Goal: Task Accomplishment & Management: Use online tool/utility

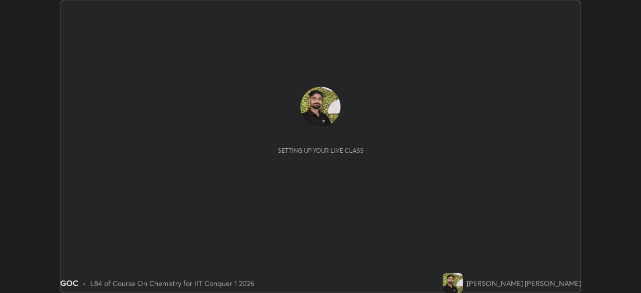
scroll to position [293, 641]
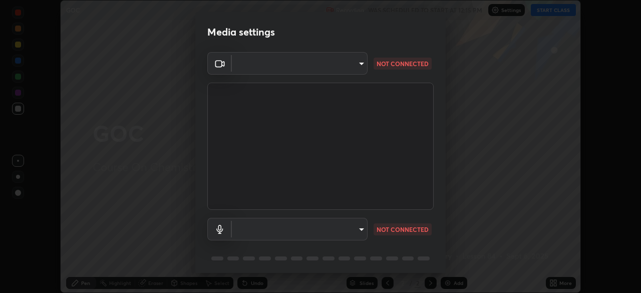
type input "9c5db0e3d6bf80210af106929d999d9f929c5ea5bbb961195660b7f823e2c793"
type input "communications"
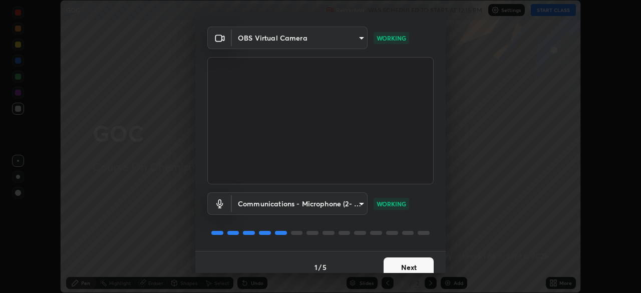
scroll to position [36, 0]
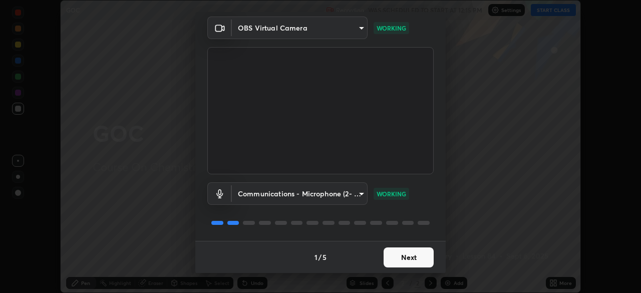
click at [397, 255] on button "Next" at bounding box center [409, 257] width 50 height 20
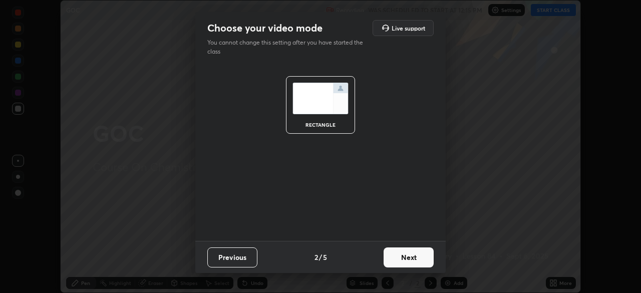
scroll to position [0, 0]
click at [406, 259] on button "Next" at bounding box center [409, 257] width 50 height 20
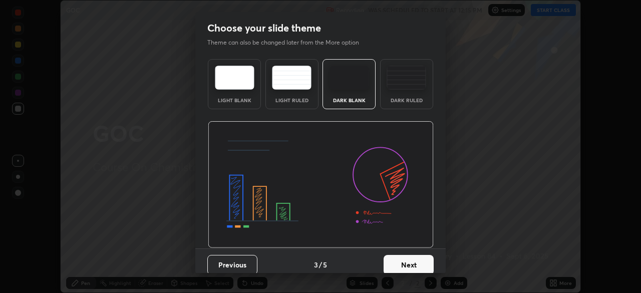
click at [391, 268] on button "Next" at bounding box center [409, 265] width 50 height 20
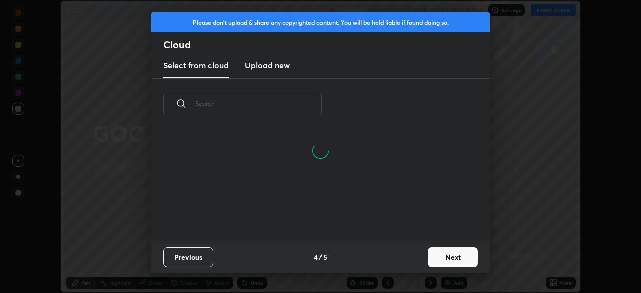
click at [445, 256] on button "Next" at bounding box center [453, 257] width 50 height 20
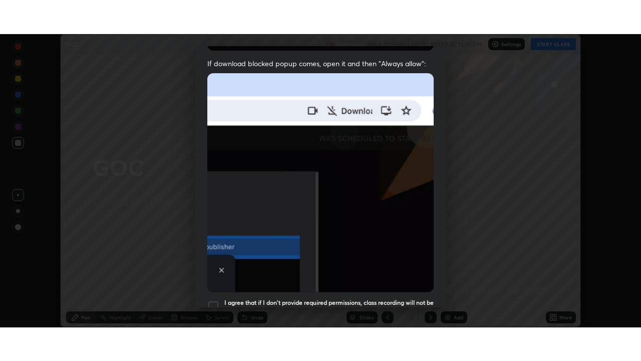
scroll to position [240, 0]
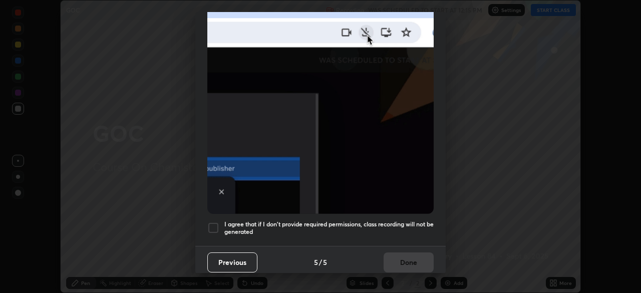
click at [210, 222] on div at bounding box center [213, 228] width 12 height 12
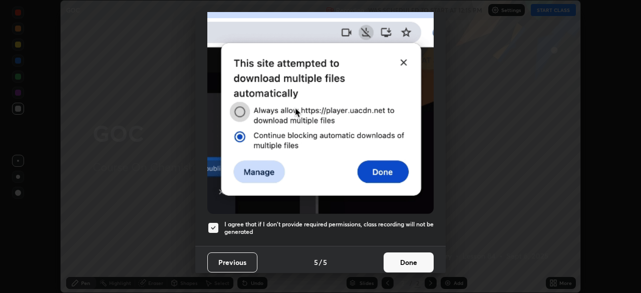
click at [417, 259] on button "Done" at bounding box center [409, 263] width 50 height 20
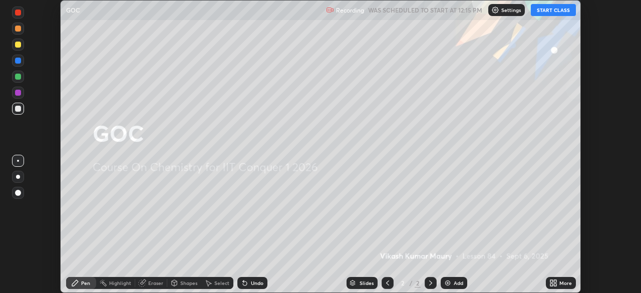
click at [555, 281] on icon at bounding box center [555, 281] width 3 height 3
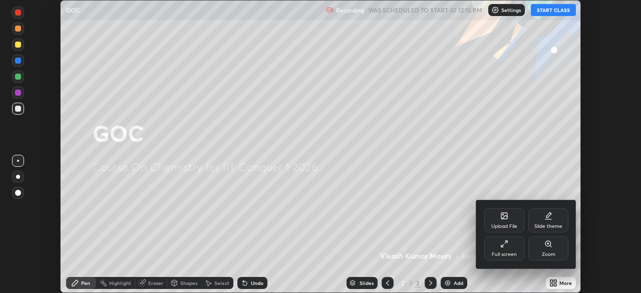
click at [501, 247] on icon at bounding box center [505, 244] width 8 height 8
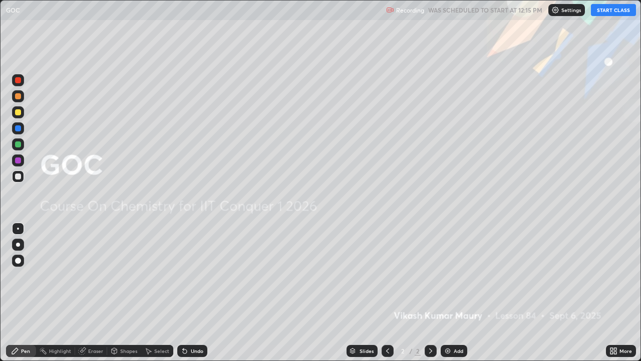
scroll to position [361, 641]
click at [600, 14] on button "START CLASS" at bounding box center [613, 10] width 45 height 12
click at [449, 293] on img at bounding box center [448, 351] width 8 height 8
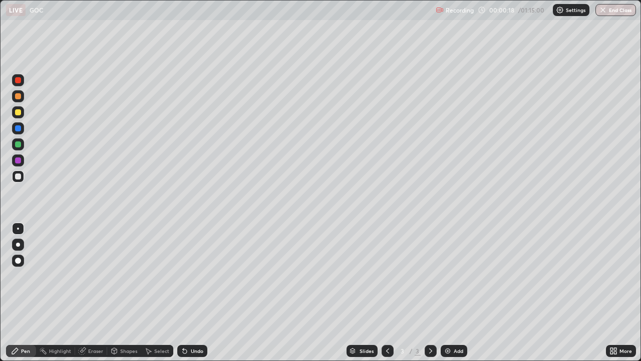
click at [563, 13] on img at bounding box center [560, 10] width 8 height 8
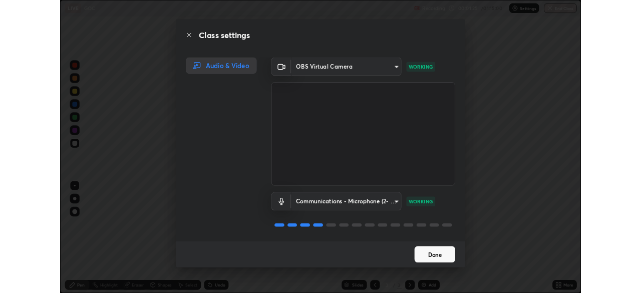
scroll to position [1, 0]
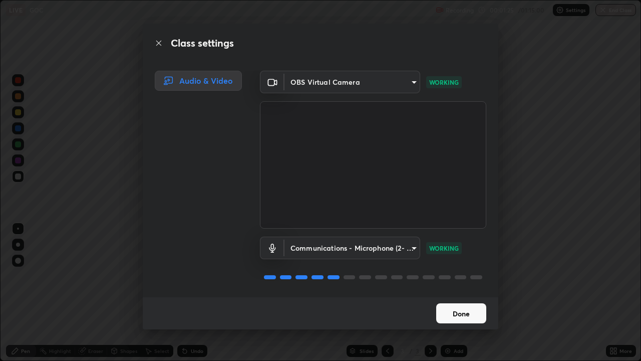
click at [448, 293] on button "Done" at bounding box center [461, 313] width 50 height 20
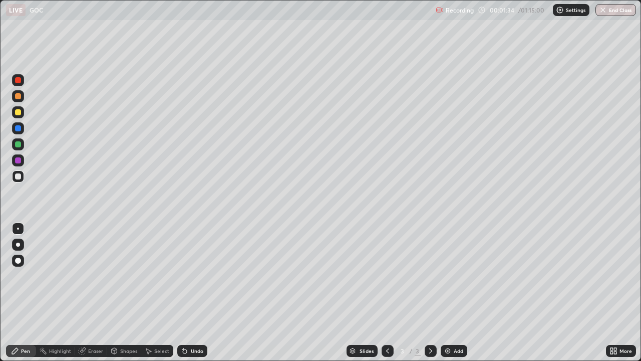
click at [565, 9] on div "Settings" at bounding box center [571, 10] width 37 height 12
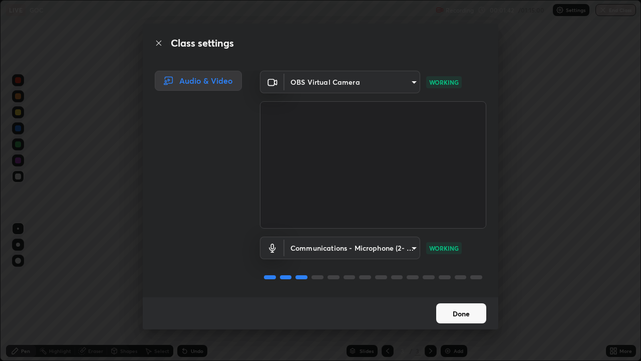
click at [462, 293] on button "Done" at bounding box center [461, 313] width 50 height 20
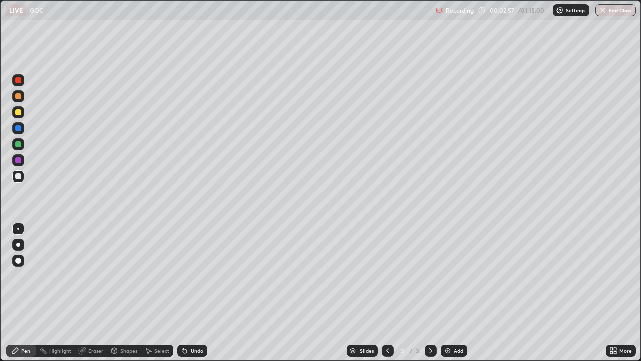
click at [96, 293] on div "Eraser" at bounding box center [95, 350] width 15 height 5
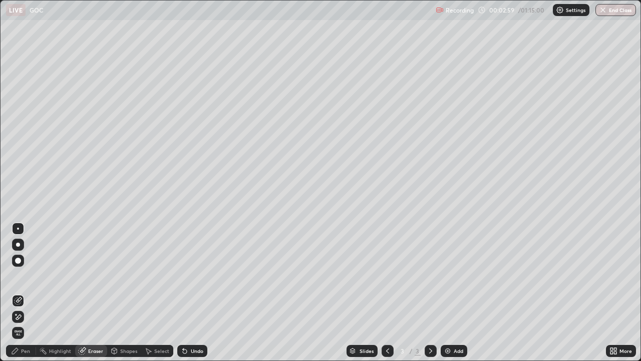
click at [23, 293] on div "Pen" at bounding box center [25, 350] width 9 height 5
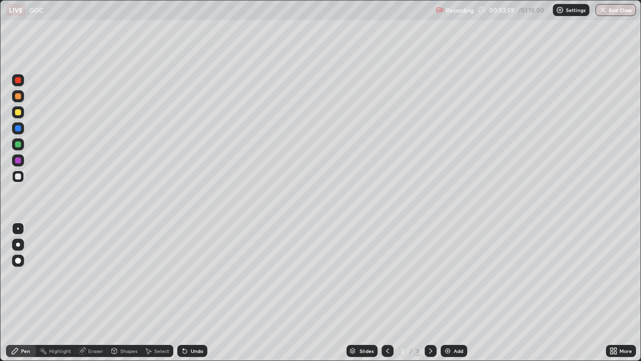
click at [23, 293] on div "Pen" at bounding box center [21, 351] width 30 height 12
click at [88, 293] on div "Eraser" at bounding box center [95, 350] width 15 height 5
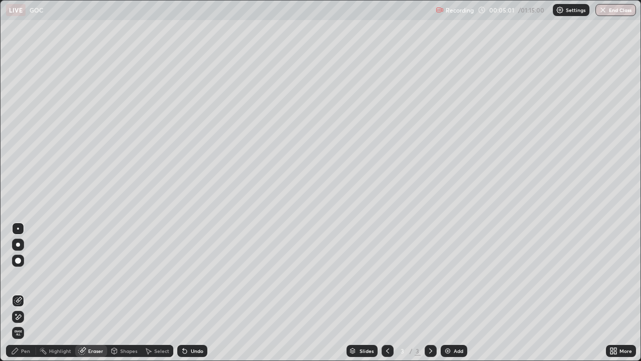
click at [21, 293] on div "Pen" at bounding box center [21, 351] width 30 height 12
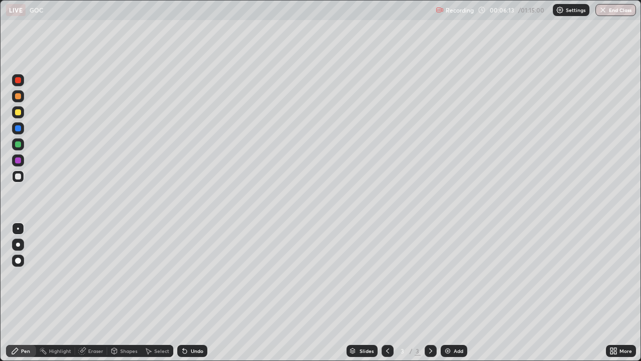
click at [453, 293] on div "Add" at bounding box center [454, 351] width 27 height 12
click at [387, 293] on icon at bounding box center [388, 351] width 8 height 8
click at [430, 293] on icon at bounding box center [431, 351] width 8 height 8
click at [458, 293] on div "Add" at bounding box center [459, 350] width 10 height 5
click at [88, 293] on div "Eraser" at bounding box center [95, 350] width 15 height 5
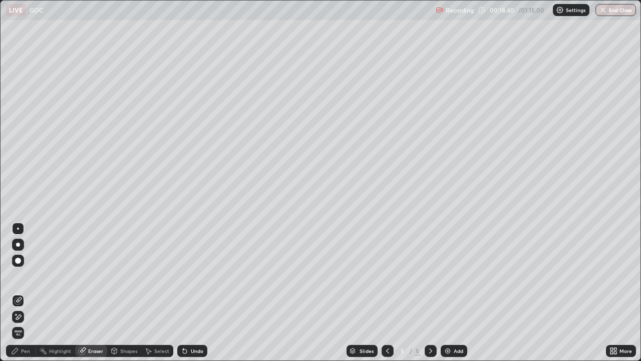
click at [20, 293] on div "Pen" at bounding box center [21, 351] width 30 height 12
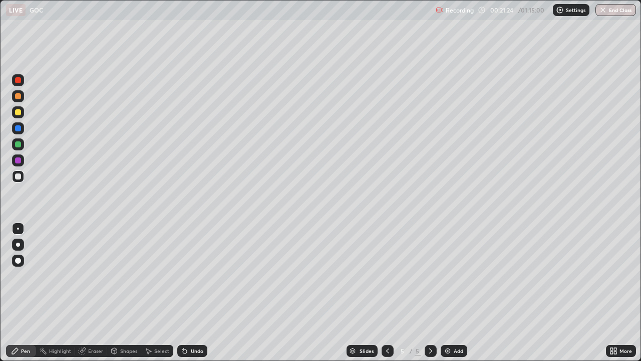
click at [18, 111] on div at bounding box center [18, 112] width 6 height 6
click at [17, 80] on div at bounding box center [18, 80] width 6 height 6
click at [92, 293] on div "Eraser" at bounding box center [95, 350] width 15 height 5
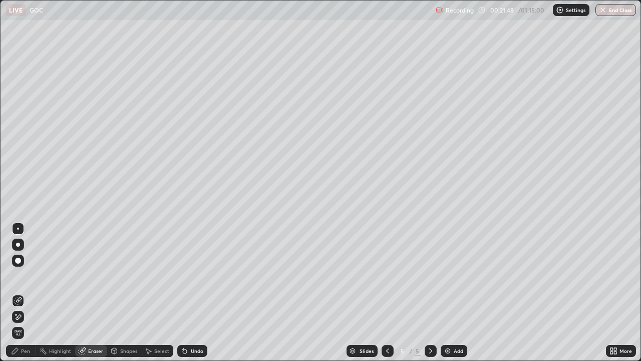
click at [19, 293] on icon at bounding box center [18, 317] width 8 height 9
click at [21, 293] on div "Pen" at bounding box center [25, 350] width 9 height 5
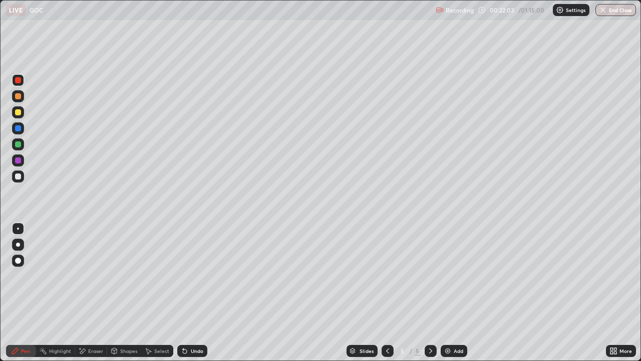
click at [17, 142] on div at bounding box center [18, 144] width 6 height 6
click at [89, 293] on div "Eraser" at bounding box center [95, 350] width 15 height 5
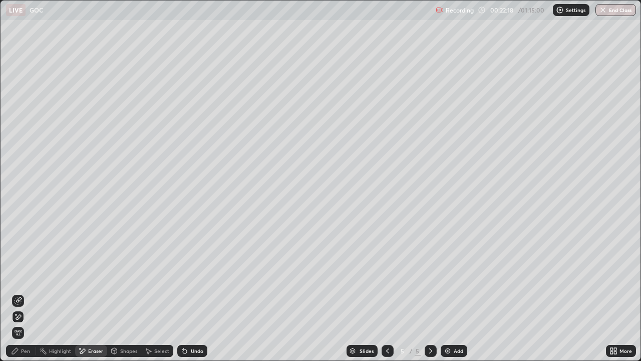
click at [18, 293] on icon at bounding box center [15, 351] width 8 height 8
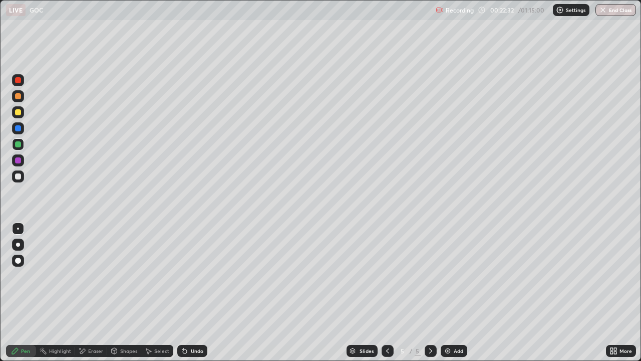
click at [18, 108] on div at bounding box center [18, 112] width 12 height 12
click at [456, 293] on div "Add" at bounding box center [459, 350] width 10 height 5
click at [95, 293] on div "Eraser" at bounding box center [95, 350] width 15 height 5
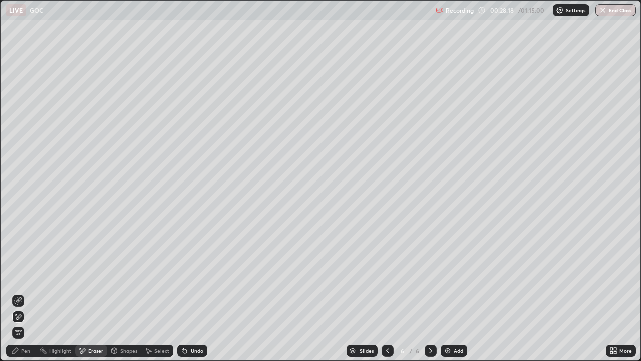
click at [25, 293] on div "Pen" at bounding box center [25, 350] width 9 height 5
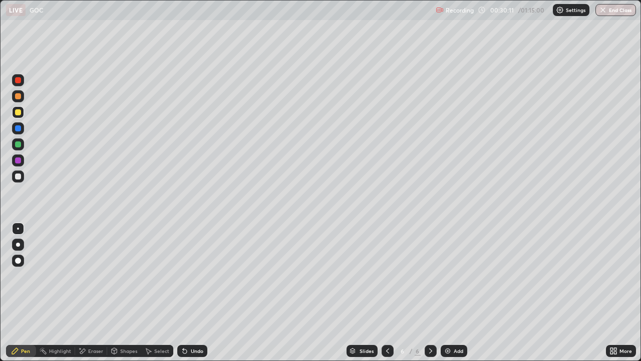
click at [92, 293] on div "Eraser" at bounding box center [91, 351] width 32 height 12
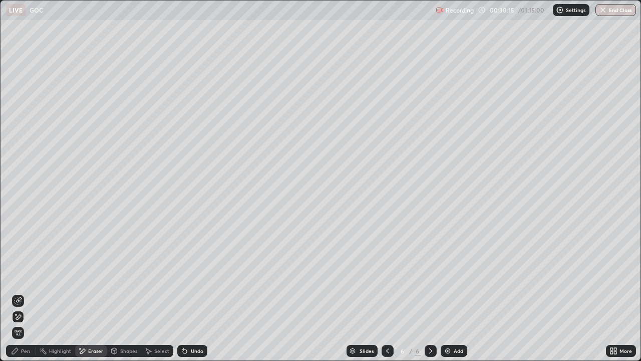
click at [27, 293] on div "Pen" at bounding box center [25, 350] width 9 height 5
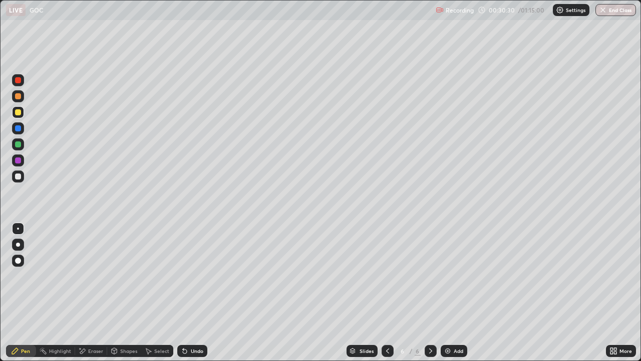
click at [458, 293] on div "Add" at bounding box center [459, 350] width 10 height 5
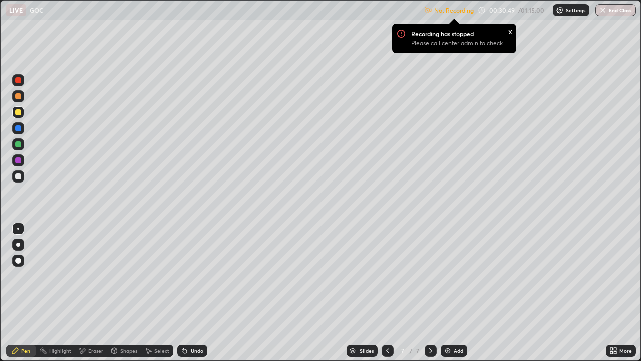
click at [567, 6] on div "Settings" at bounding box center [571, 10] width 37 height 12
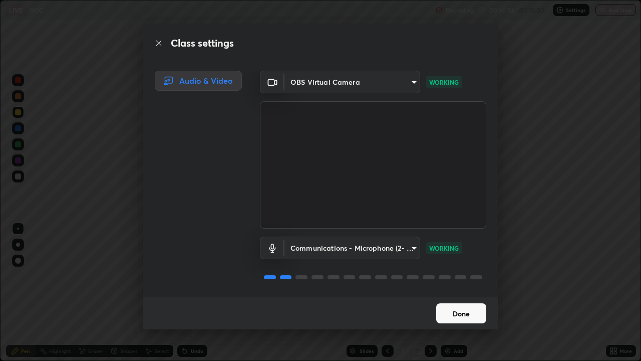
click at [455, 293] on button "Done" at bounding box center [461, 313] width 50 height 20
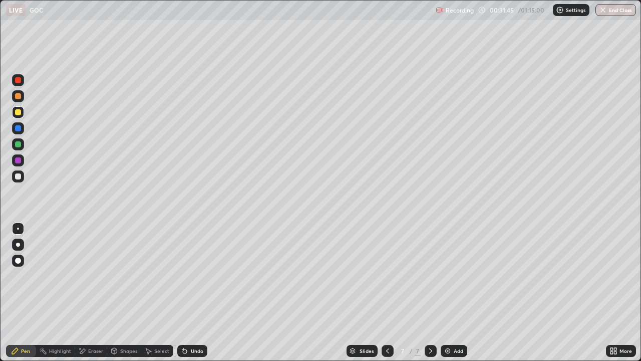
click at [19, 161] on div at bounding box center [18, 160] width 6 height 6
click at [15, 142] on div at bounding box center [18, 144] width 6 height 6
click at [387, 293] on icon at bounding box center [388, 351] width 8 height 8
click at [98, 293] on div "Eraser" at bounding box center [91, 351] width 32 height 12
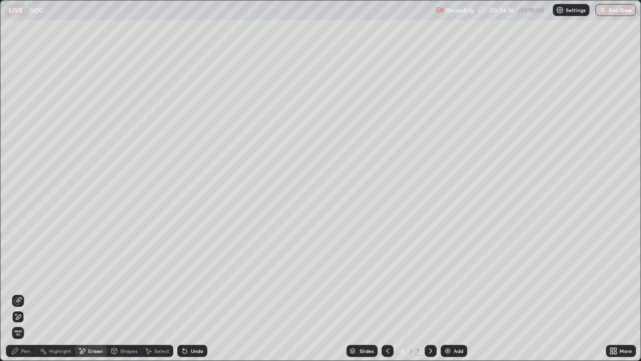
click at [29, 293] on div "Pen" at bounding box center [25, 350] width 9 height 5
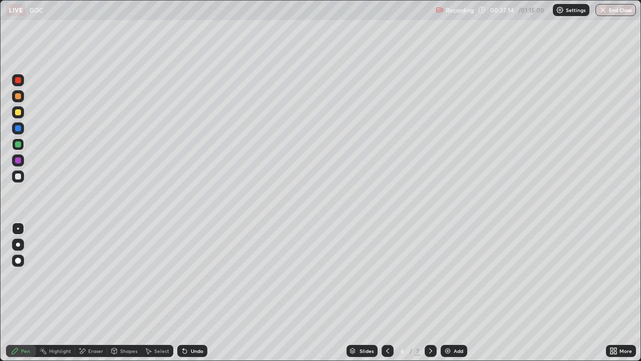
click at [432, 293] on icon at bounding box center [431, 351] width 8 height 8
click at [91, 293] on div "Eraser" at bounding box center [95, 350] width 15 height 5
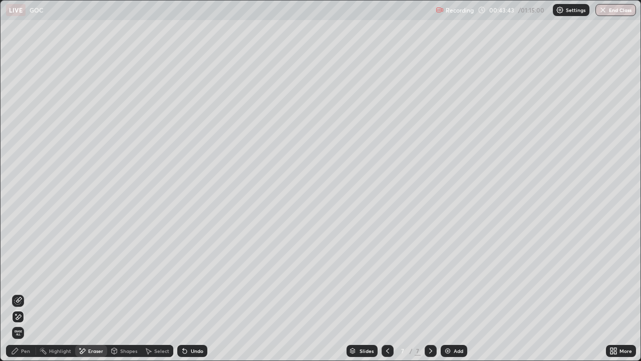
click at [450, 293] on img at bounding box center [448, 351] width 8 height 8
click at [29, 293] on div "Pen" at bounding box center [21, 351] width 30 height 12
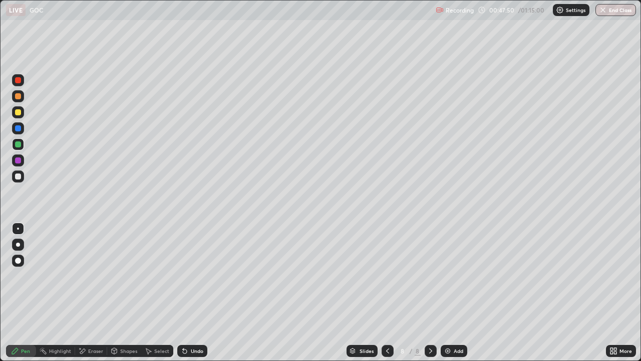
click at [454, 293] on div "Add" at bounding box center [459, 350] width 10 height 5
click at [91, 293] on div "Eraser" at bounding box center [95, 350] width 15 height 5
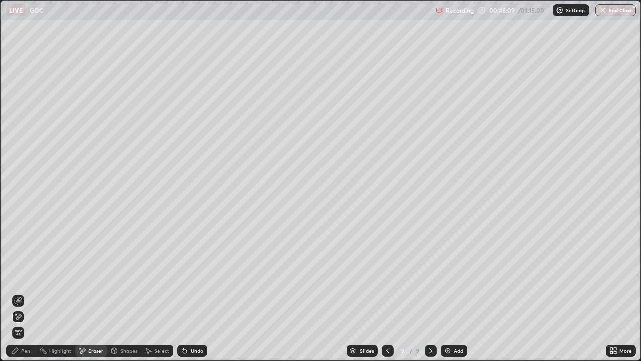
click at [23, 293] on div "Pen" at bounding box center [25, 350] width 9 height 5
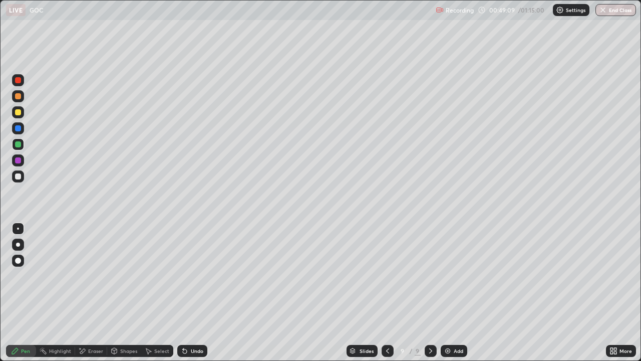
click at [17, 114] on div at bounding box center [18, 112] width 6 height 6
click at [92, 293] on div "Eraser" at bounding box center [95, 350] width 15 height 5
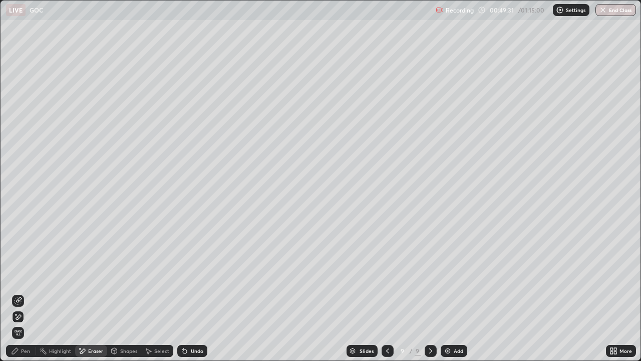
click at [24, 293] on div "Pen" at bounding box center [25, 350] width 9 height 5
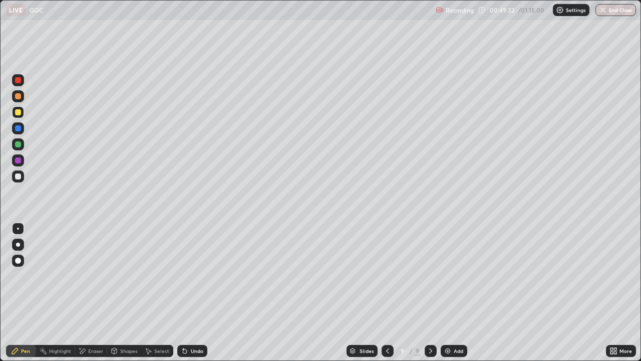
click at [20, 141] on div at bounding box center [18, 144] width 6 height 6
click at [90, 293] on div "Eraser" at bounding box center [91, 351] width 32 height 12
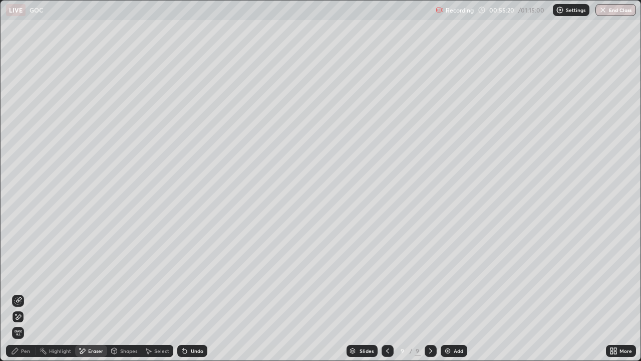
click at [24, 293] on div "Pen" at bounding box center [25, 350] width 9 height 5
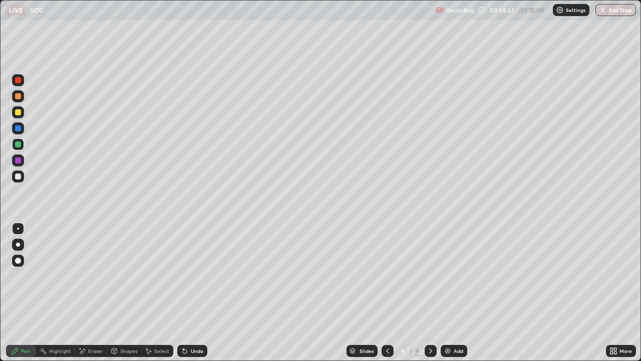
click at [17, 161] on div at bounding box center [18, 160] width 6 height 6
click at [458, 293] on div "Add" at bounding box center [459, 350] width 10 height 5
click at [611, 10] on button "End Class" at bounding box center [616, 10] width 41 height 12
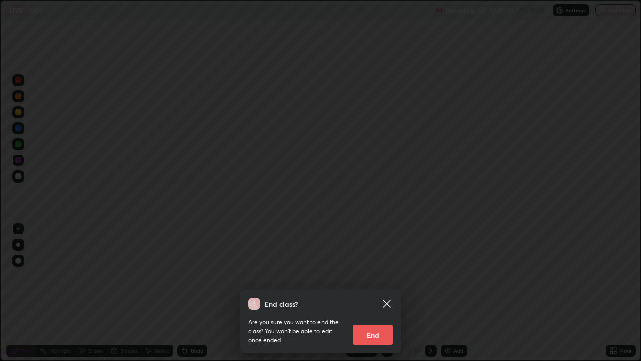
click at [376, 293] on button "End" at bounding box center [373, 335] width 40 height 20
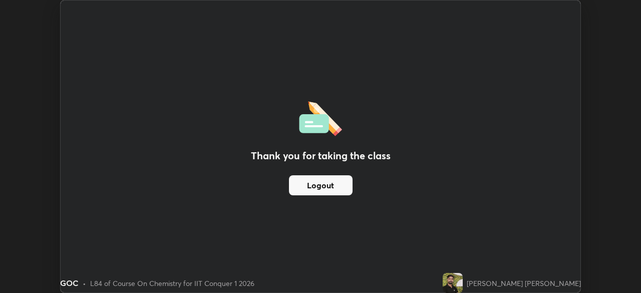
scroll to position [49808, 49460]
